Goal: Find specific page/section: Find specific page/section

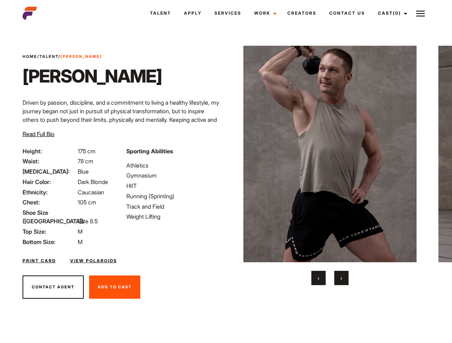
click at [390, 13] on link "Cast (0)" at bounding box center [391, 13] width 40 height 19
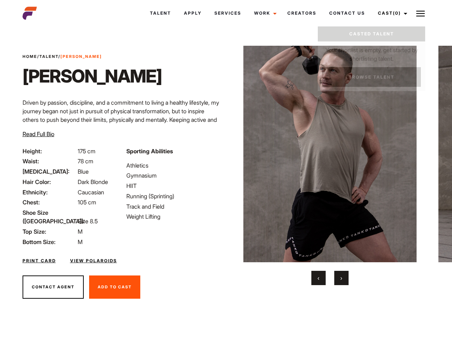
click at [420, 13] on img at bounding box center [420, 13] width 9 height 9
click at [329, 166] on img at bounding box center [329, 154] width 173 height 217
click at [226, 154] on div "Sporting Abilities Athletics Gymnasium HIIT Running (Sprinting) Track and Field…" at bounding box center [174, 196] width 104 height 99
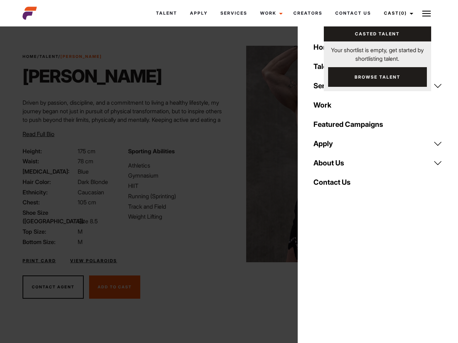
click at [318, 278] on button "‹" at bounding box center [322, 278] width 14 height 14
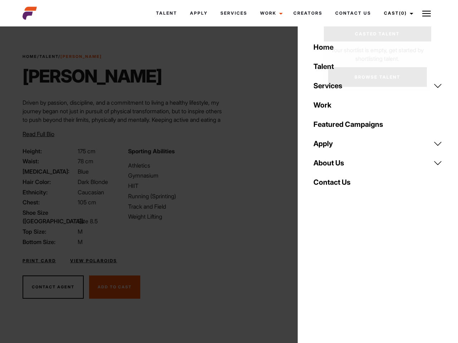
click at [341, 278] on div "Home Talent Services Talent Casting Photography Videography Creative Hair and M…" at bounding box center [378, 171] width 160 height 343
